Goal: Find specific page/section: Find specific page/section

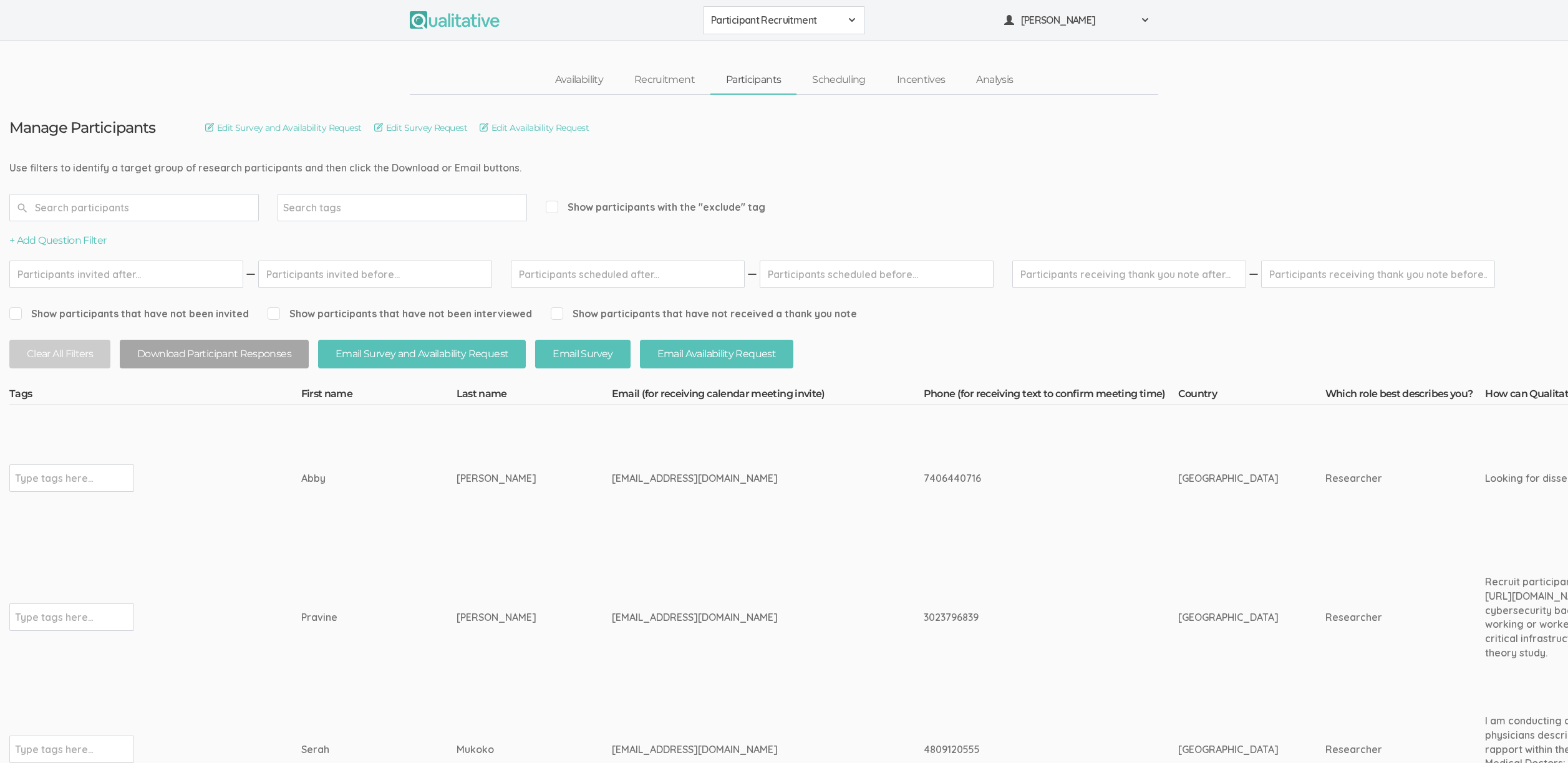
drag, startPoint x: 659, startPoint y: 617, endPoint x: 586, endPoint y: 615, distance: 73.0
click at [612, 615] on div "[EMAIL_ADDRESS][DOMAIN_NAME]" at bounding box center [744, 618] width 265 height 14
copy div "[DOMAIN_NAME]"
click at [815, 503] on td "[EMAIL_ADDRESS][DOMAIN_NAME]" at bounding box center [767, 478] width 312 height 147
drag, startPoint x: 476, startPoint y: 616, endPoint x: 290, endPoint y: 611, distance: 186.1
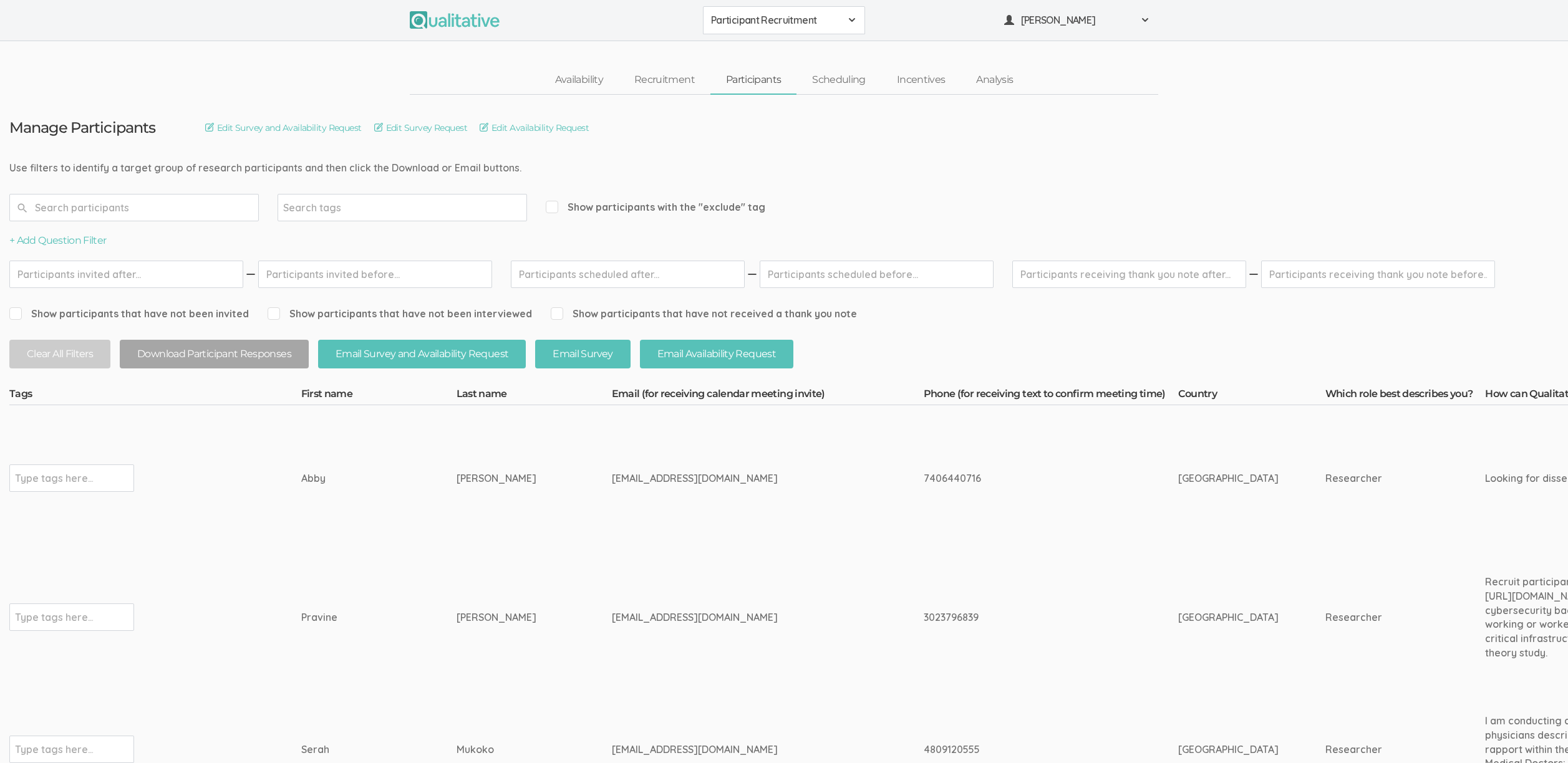
copy tr "Type tags here... [PERSON_NAME]"
click at [627, 559] on td "[EMAIL_ADDRESS][DOMAIN_NAME]" at bounding box center [767, 618] width 312 height 132
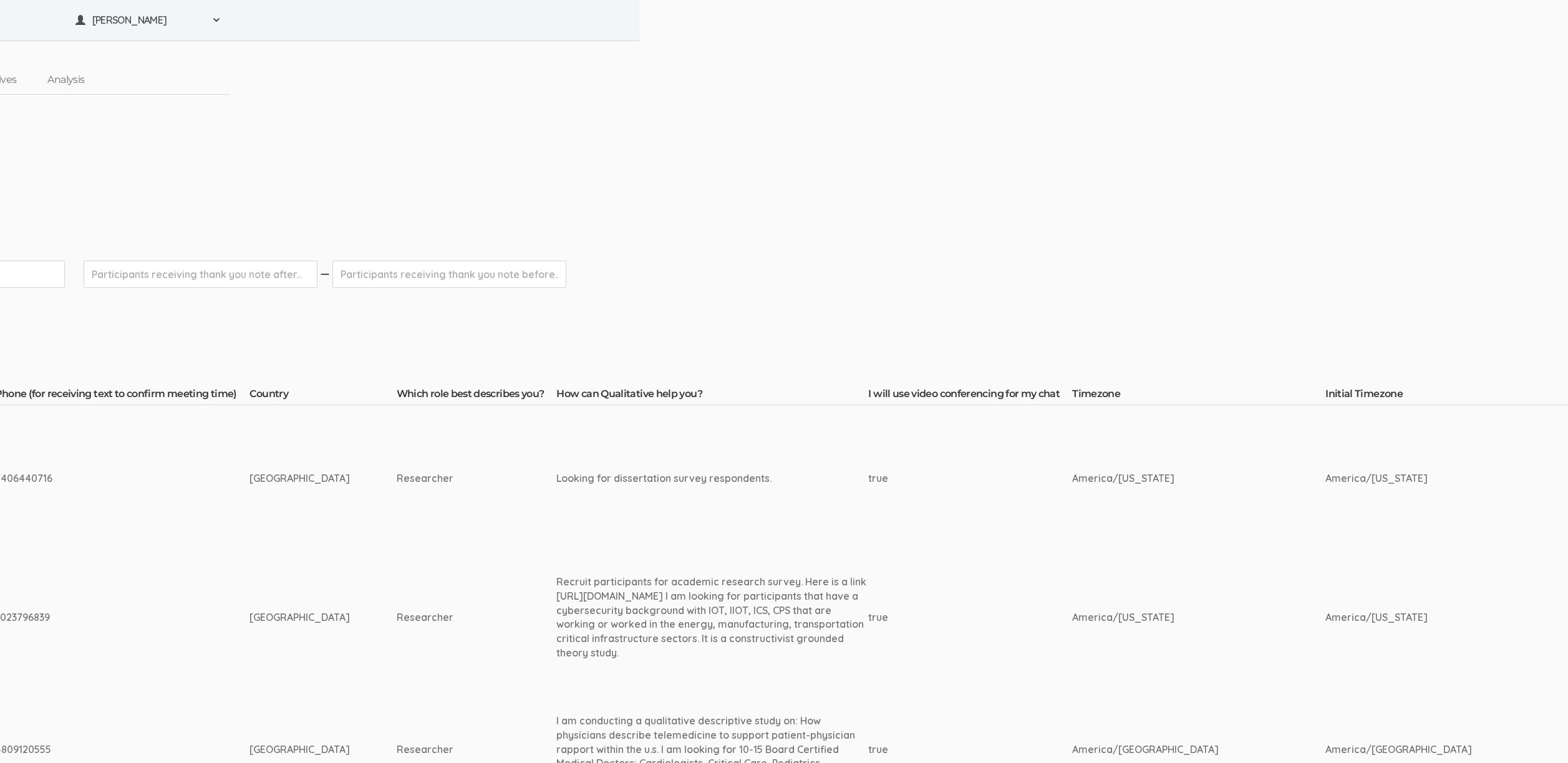
drag, startPoint x: 635, startPoint y: 609, endPoint x: 513, endPoint y: 653, distance: 129.7
click at [556, 653] on div "Recruit participants for academic research survey. Here is a link [URL][DOMAIN_…" at bounding box center [712, 617] width 312 height 86
copy div "have a cybersecurity background with IOT, IIOT, ICS, CPS that are working or wo…"
click at [556, 607] on div "Recruit participants for academic research survey. Here is a link [URL][DOMAIN_…" at bounding box center [712, 617] width 312 height 86
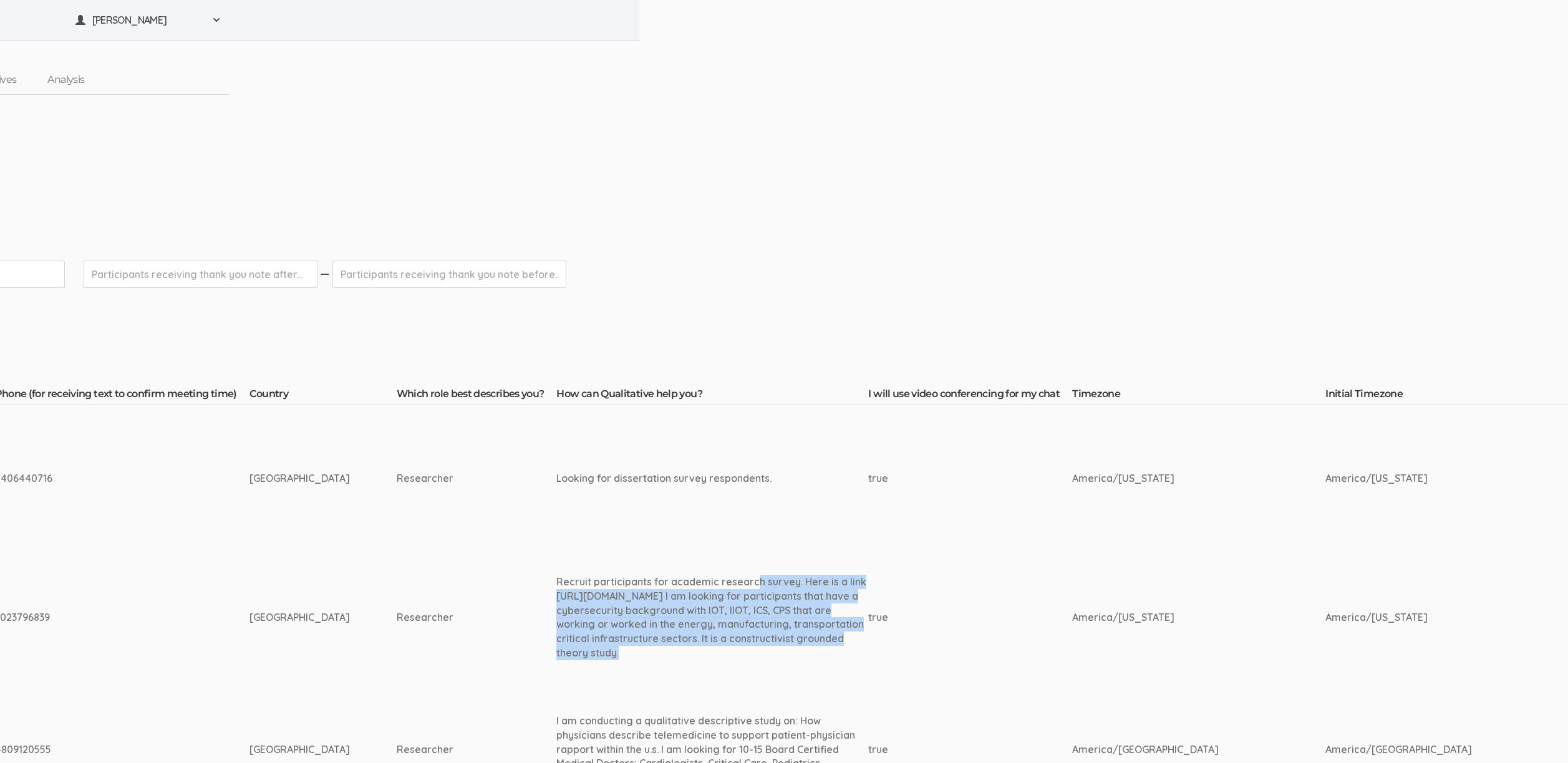
click at [556, 607] on div "Recruit participants for academic research survey. Here is a link [URL][DOMAIN_…" at bounding box center [712, 617] width 312 height 86
copy tr "Recruit participants for academic research survey. Here is a link [URL][DOMAIN_…"
click at [663, 664] on td "Recruit participants for academic research survey. Here is a link [URL][DOMAIN_…" at bounding box center [712, 618] width 312 height 132
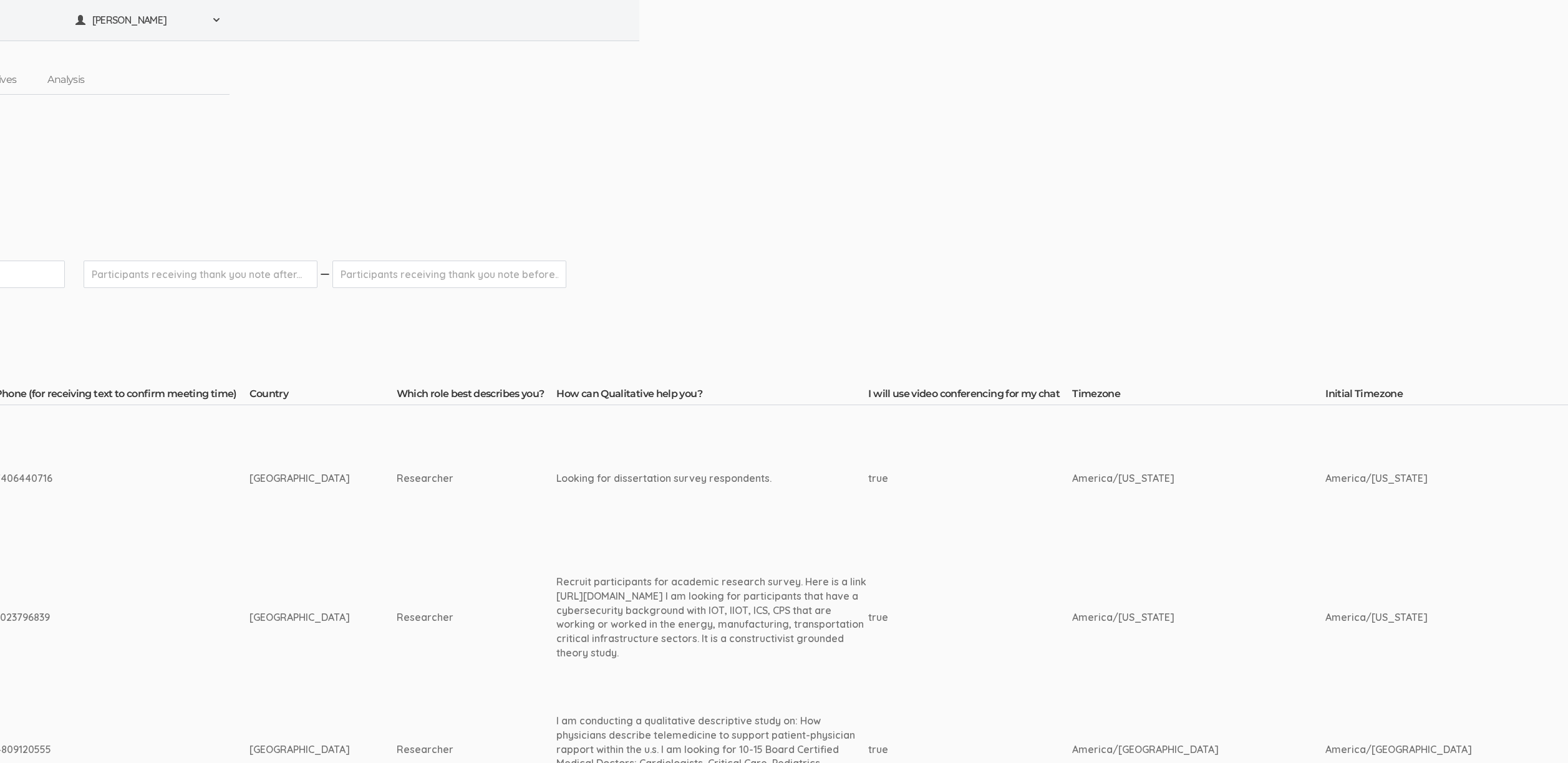
click at [586, 654] on div "Recruit participants for academic research survey. Here is a link [URL][DOMAIN_…" at bounding box center [712, 617] width 312 height 86
click at [556, 654] on div "Recruit participants for academic research survey. Here is a link [URL][DOMAIN_…" at bounding box center [712, 617] width 312 height 86
drag, startPoint x: 542, startPoint y: 653, endPoint x: 717, endPoint y: 649, distance: 175.0
click at [717, 649] on div "Recruit participants for academic research survey. Here is a link [URL][DOMAIN_…" at bounding box center [712, 617] width 312 height 86
copy div "constructivist grounded theory study"
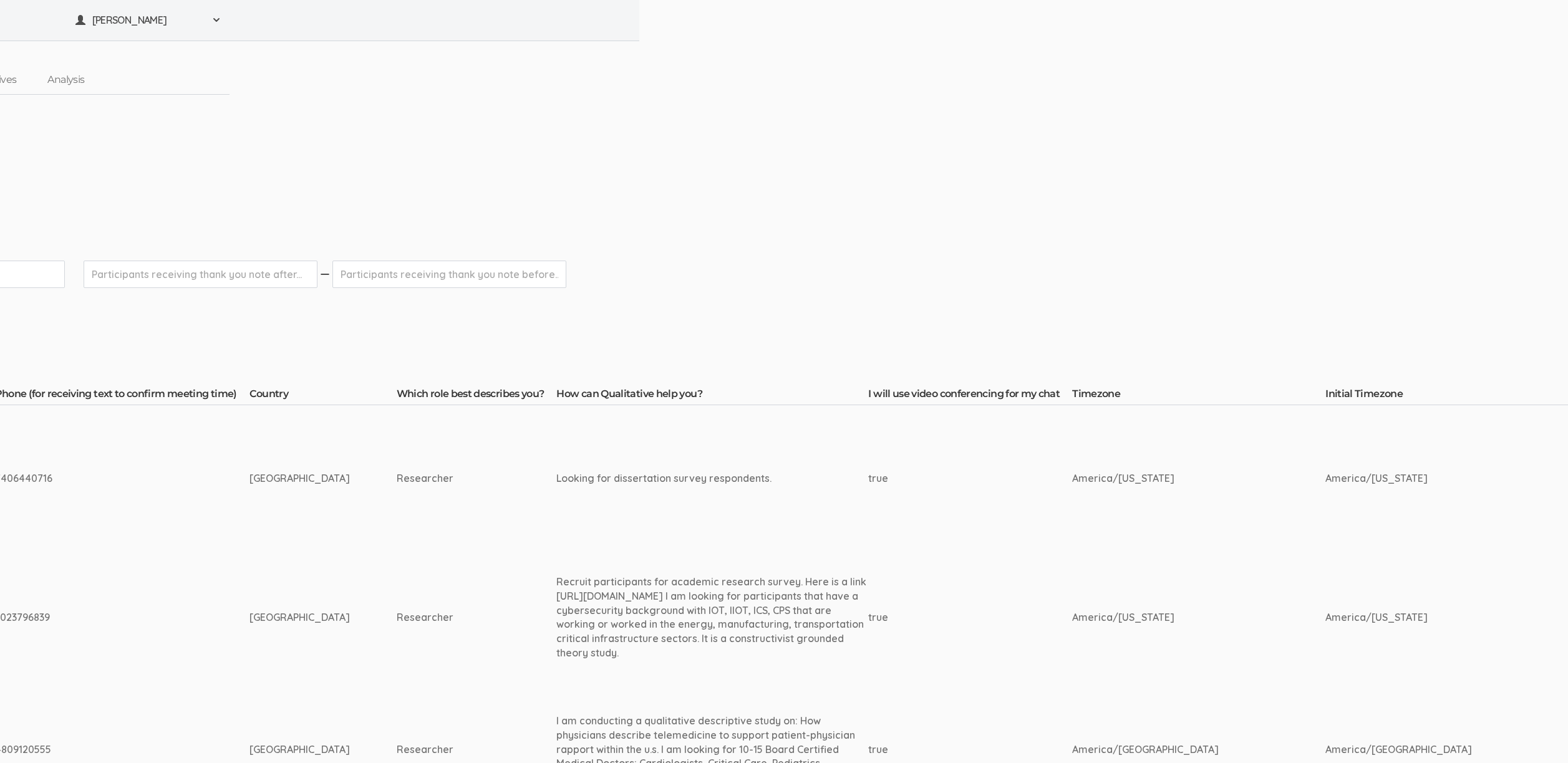
drag, startPoint x: 478, startPoint y: 593, endPoint x: 782, endPoint y: 590, distance: 304.0
click at [782, 590] on div "Recruit participants for academic research survey. Here is a link [URL][DOMAIN_…" at bounding box center [712, 617] width 312 height 86
copy div "[URL][DOMAIN_NAME]"
click at [620, 595] on div "Recruit participants for academic research survey. Here is a link [URL][DOMAIN_…" at bounding box center [712, 617] width 312 height 86
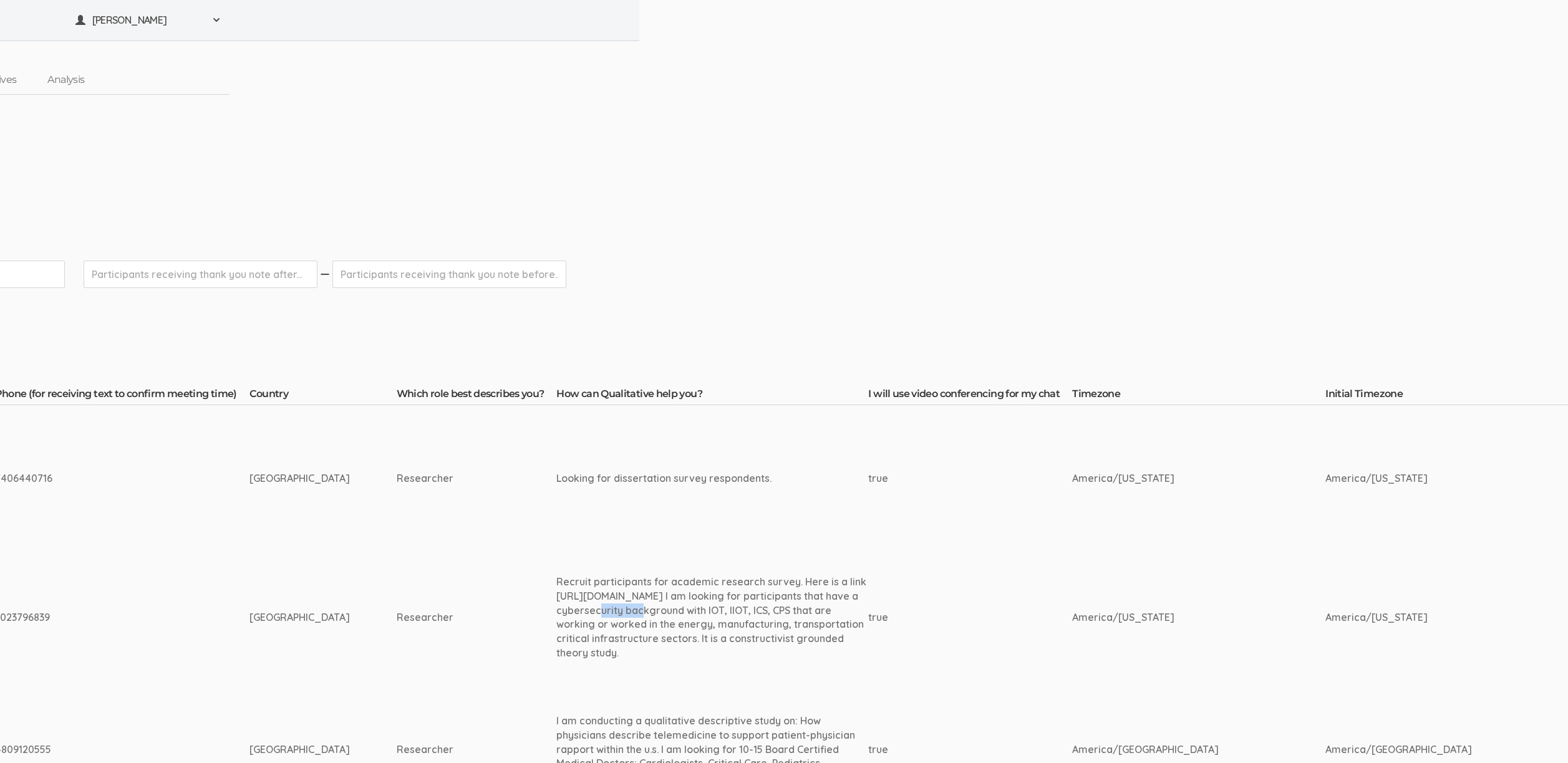
click at [620, 595] on div "Recruit participants for academic research survey. Here is a link [URL][DOMAIN_…" at bounding box center [712, 617] width 312 height 86
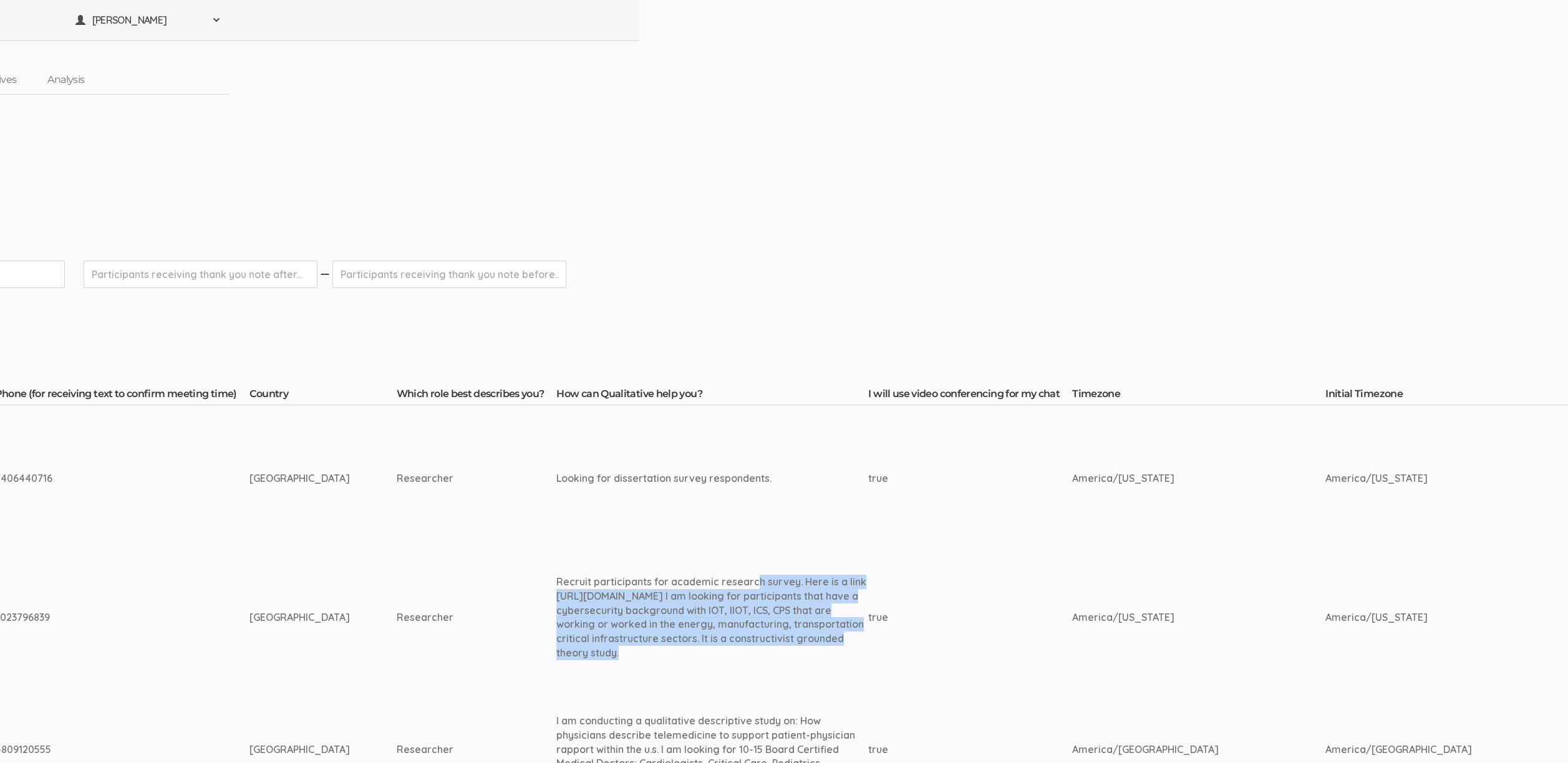
click at [620, 595] on div "Recruit participants for academic research survey. Here is a link [URL][DOMAIN_…" at bounding box center [712, 617] width 312 height 86
click at [738, 608] on div "Recruit participants for academic research survey. Here is a link [URL][DOMAIN_…" at bounding box center [712, 617] width 312 height 86
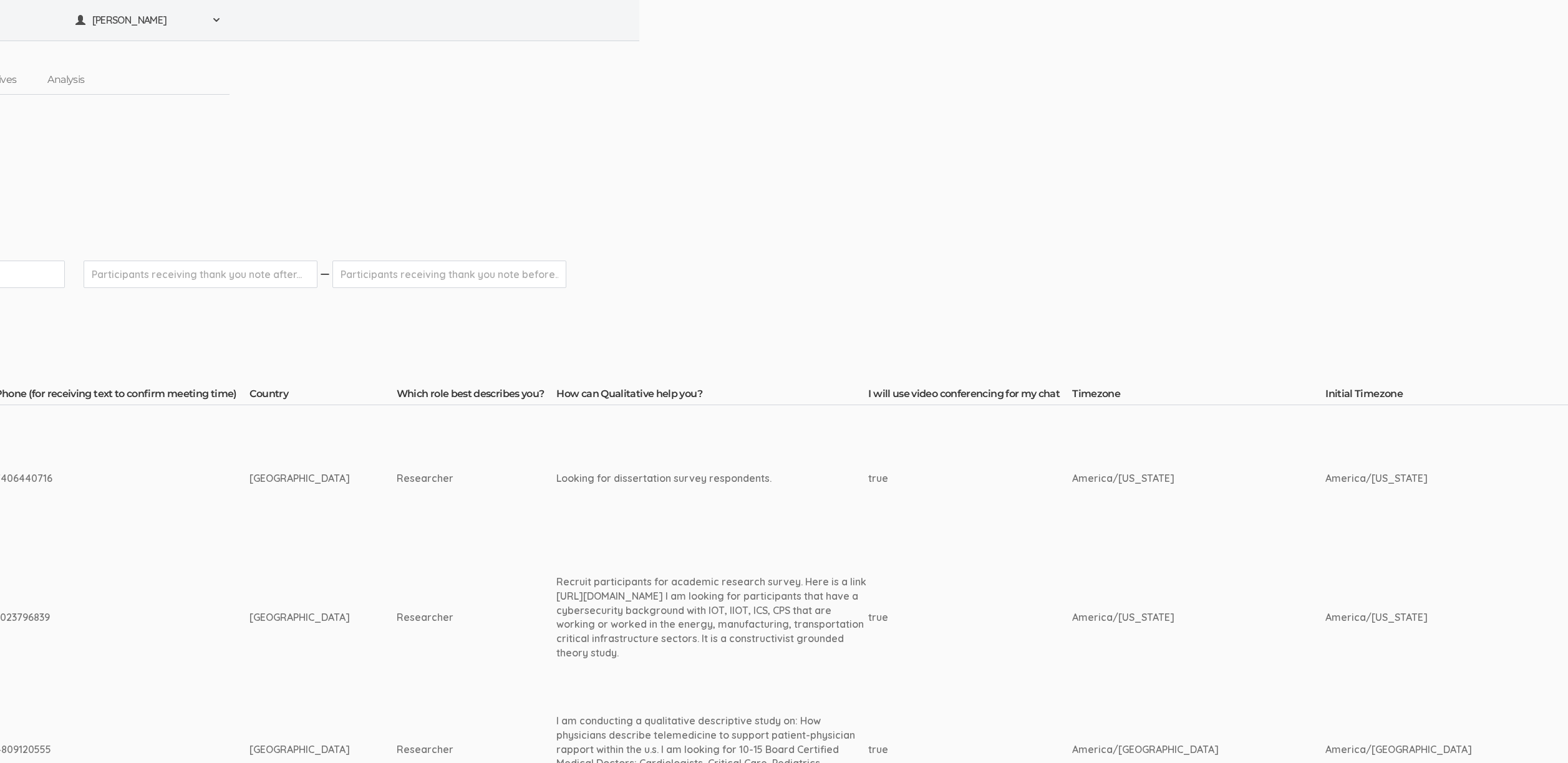
click at [586, 614] on div "Recruit participants for academic research survey. Here is a link [URL][DOMAIN_…" at bounding box center [712, 617] width 312 height 86
click at [556, 444] on td "Looking for dissertation survey respondents." at bounding box center [712, 478] width 312 height 147
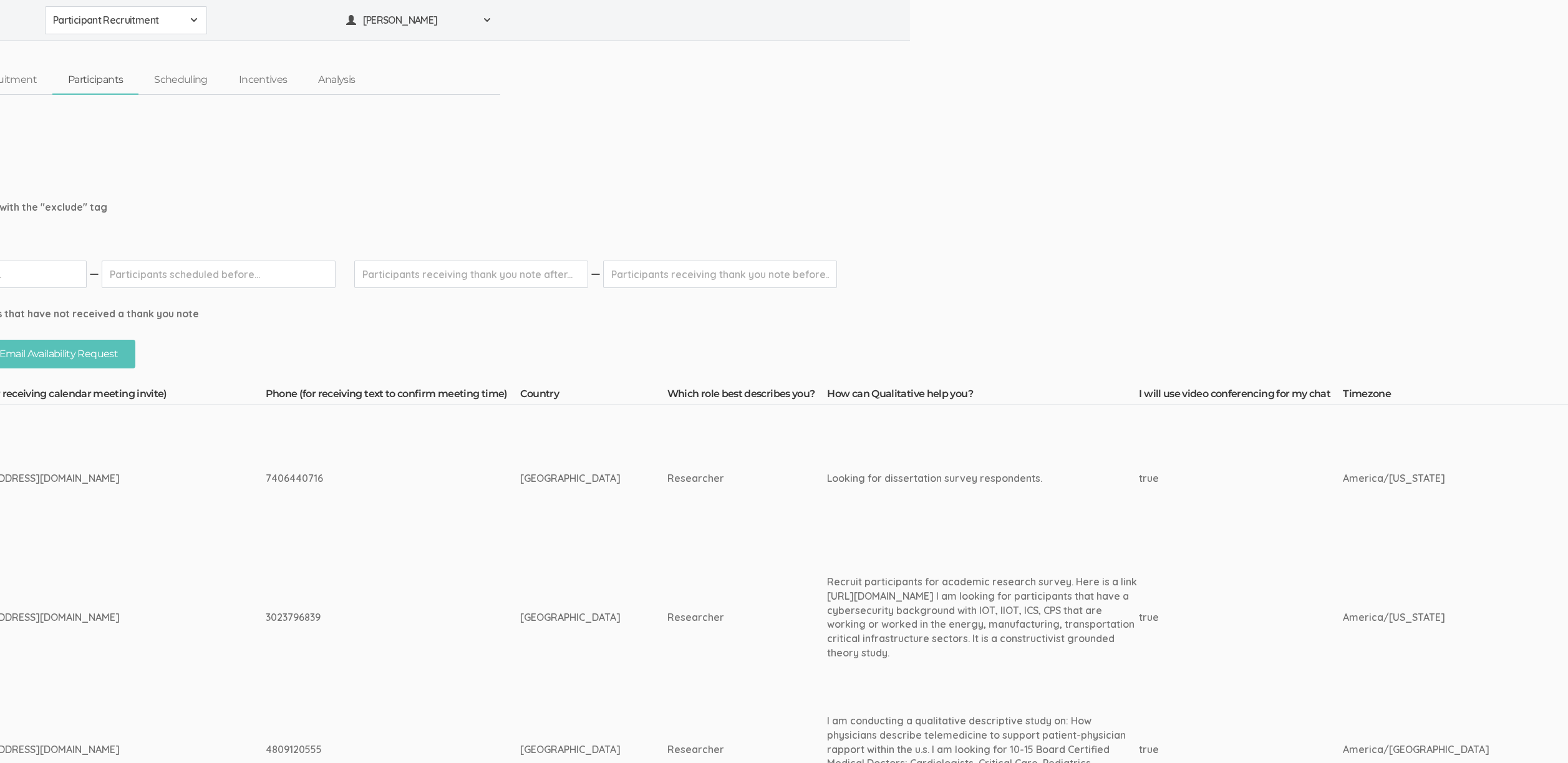
scroll to position [0, 0]
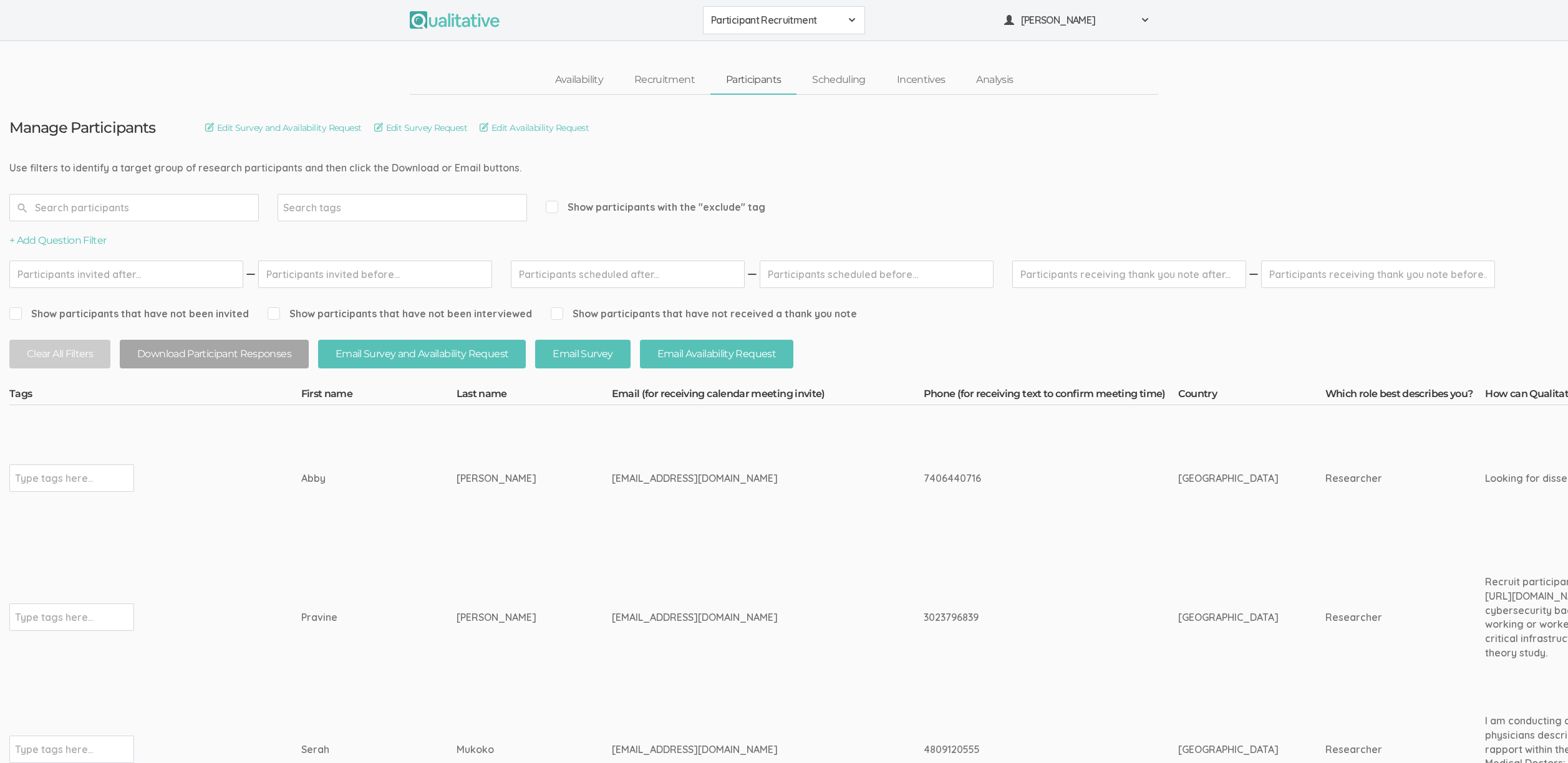
click at [358, 633] on td "Pravine" at bounding box center [379, 618] width 155 height 132
click at [776, 24] on span "Participant Recruitment" at bounding box center [776, 20] width 130 height 14
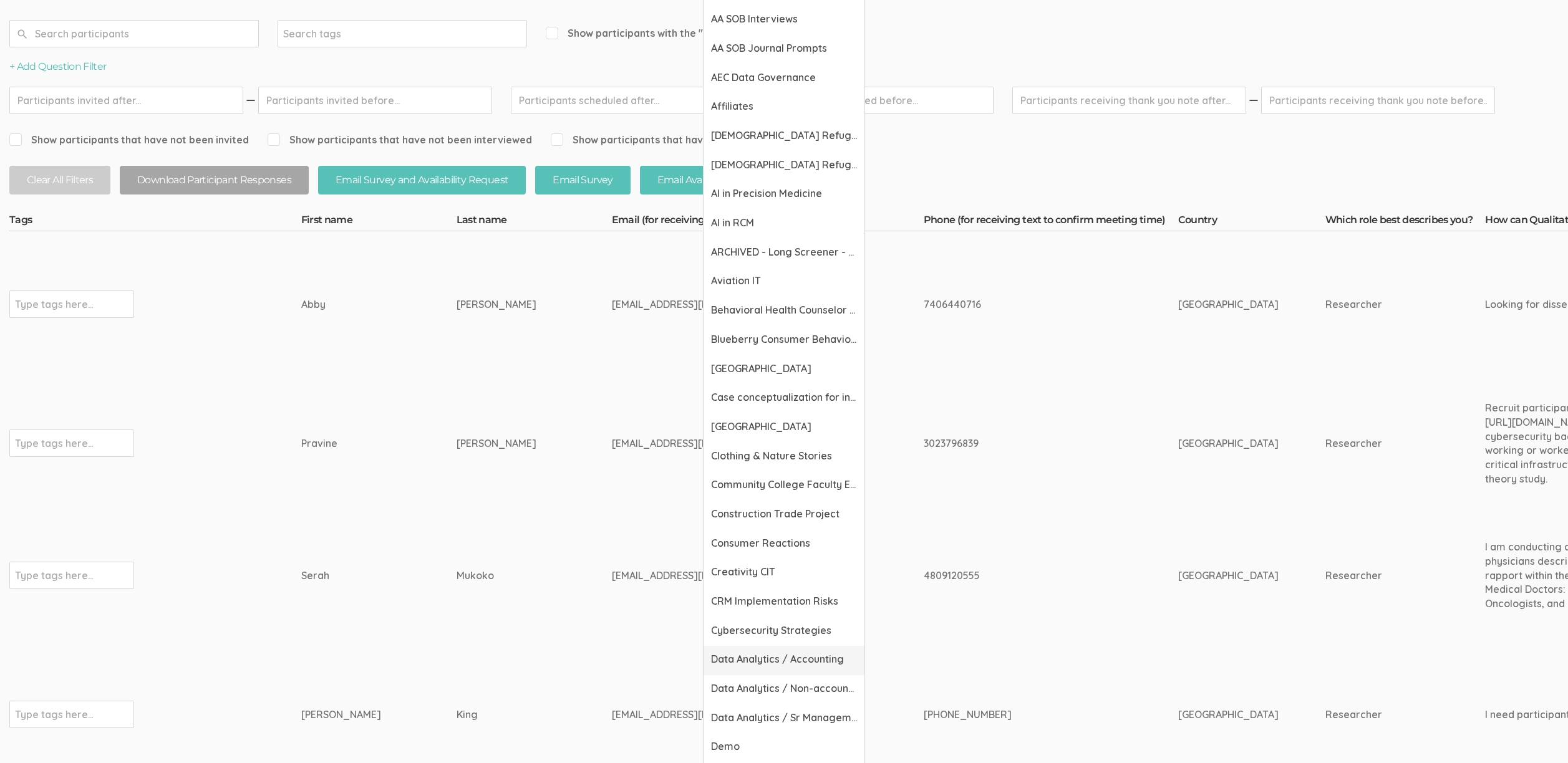
scroll to position [270, 0]
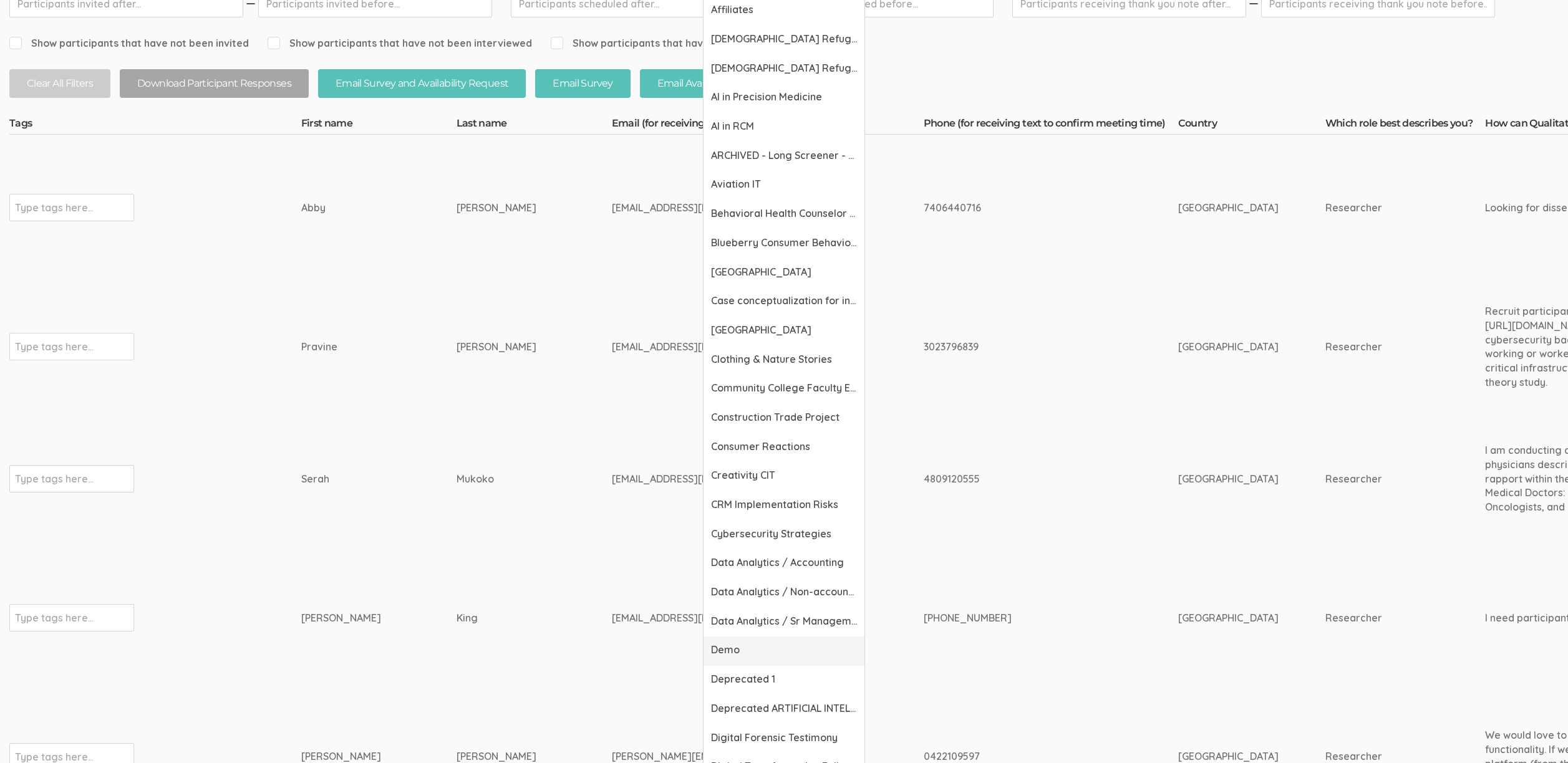
click at [752, 645] on span "Demo" at bounding box center [784, 650] width 146 height 14
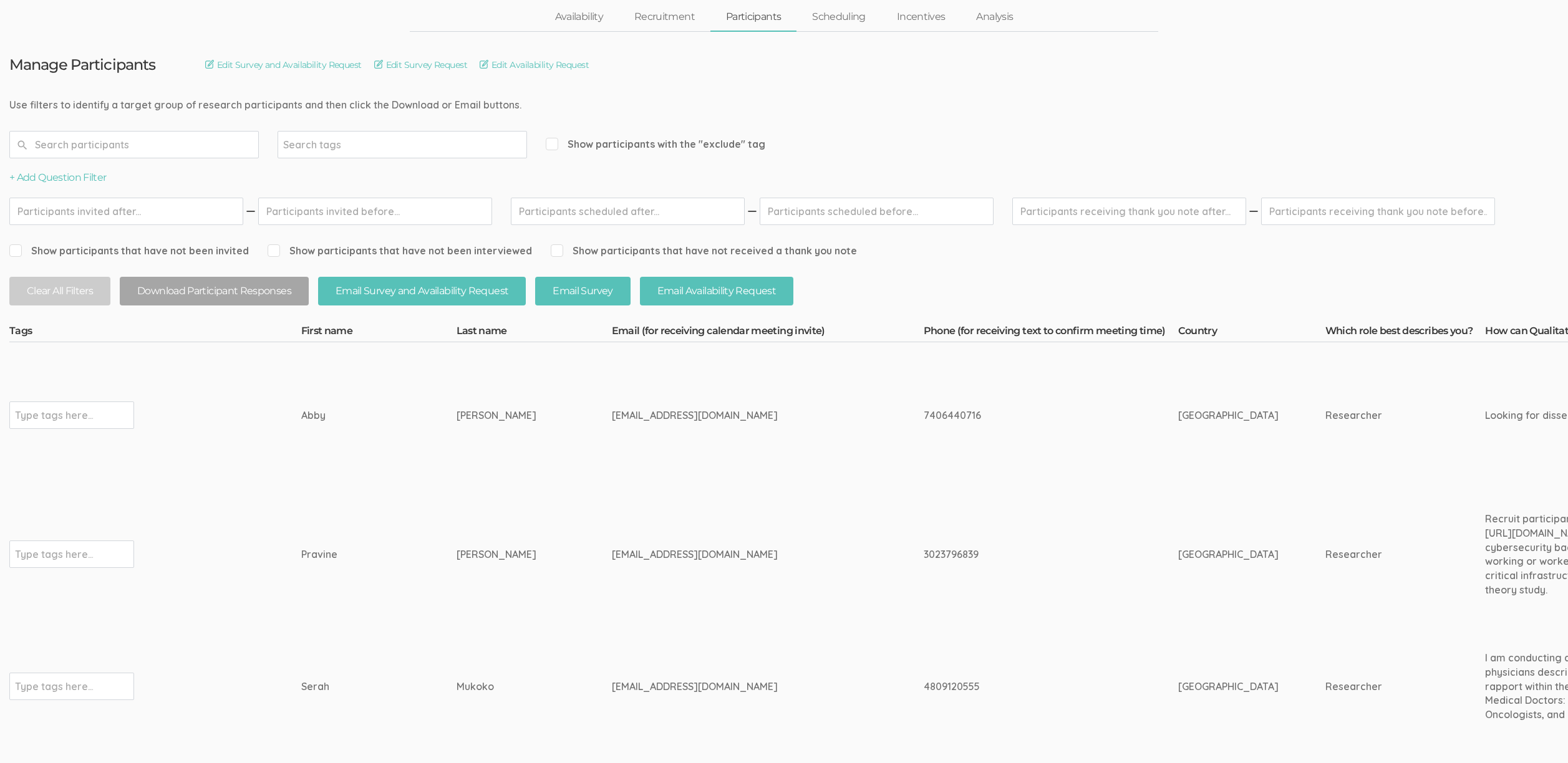
scroll to position [0, 0]
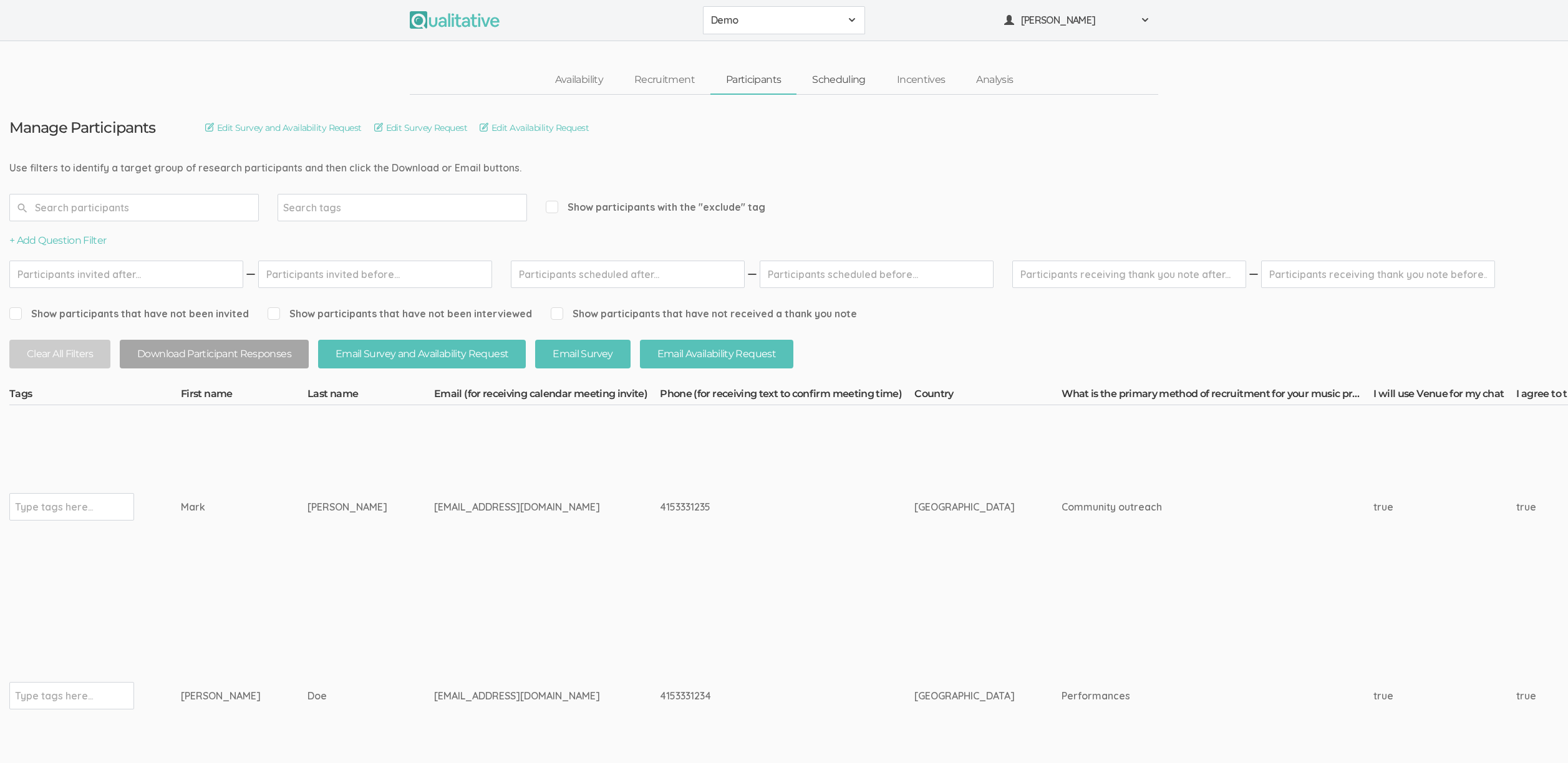
click at [823, 70] on link "Scheduling" at bounding box center [839, 80] width 85 height 27
